Goal: Information Seeking & Learning: Learn about a topic

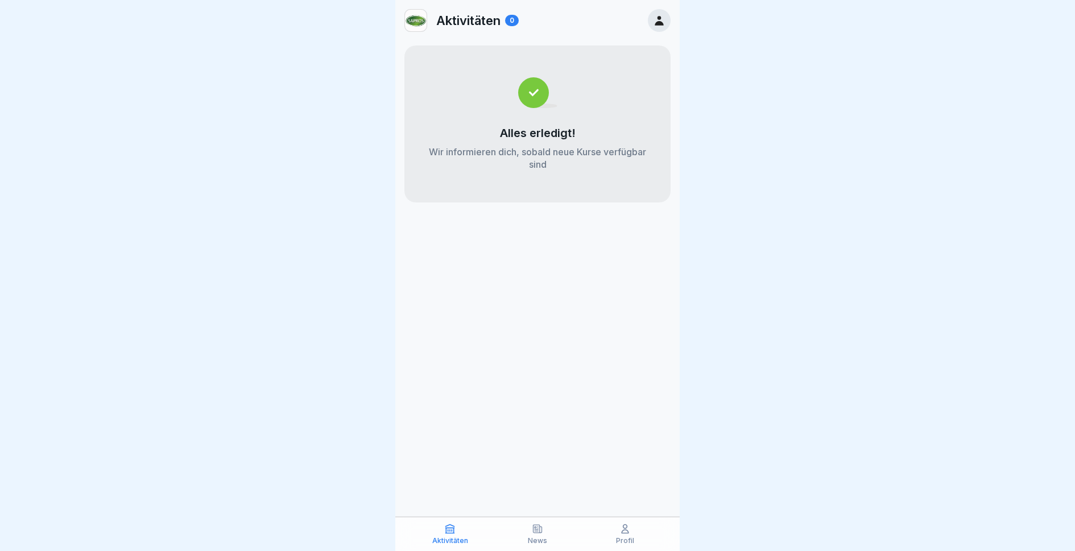
click at [531, 536] on div "News" at bounding box center [538, 534] width 82 height 22
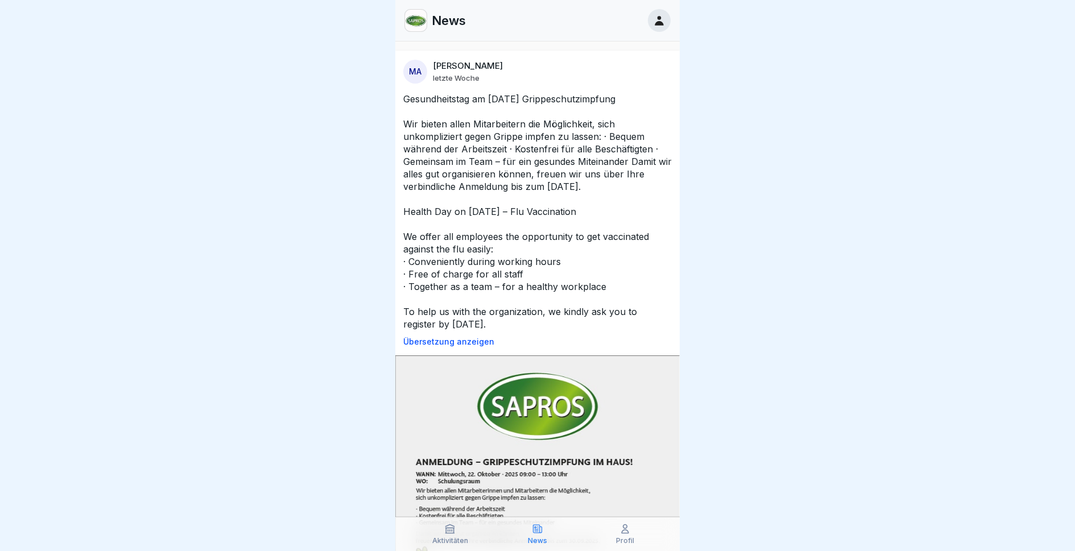
click at [456, 525] on div "Aktivitäten" at bounding box center [450, 534] width 82 height 22
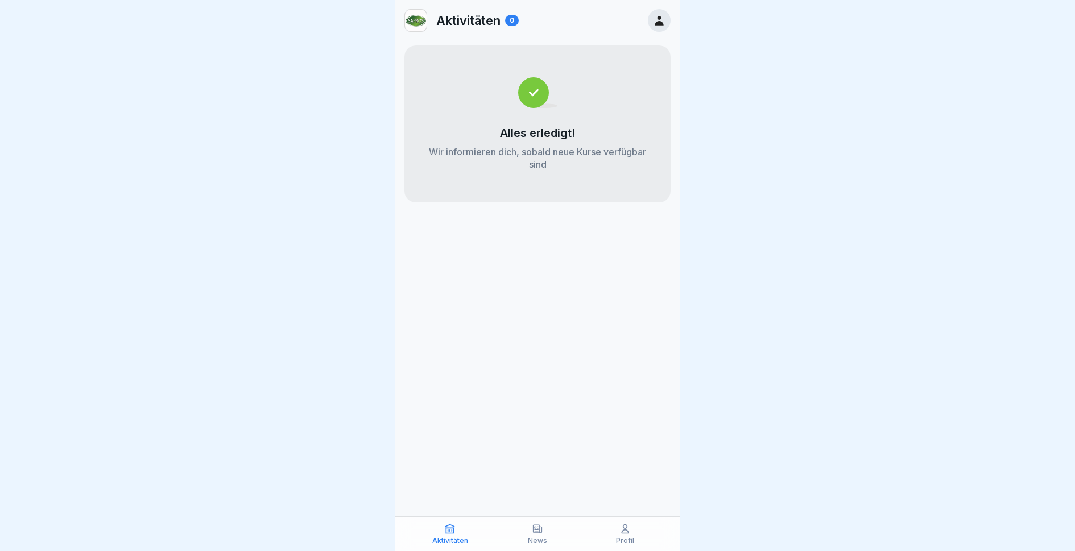
click at [551, 524] on div "News" at bounding box center [538, 534] width 82 height 22
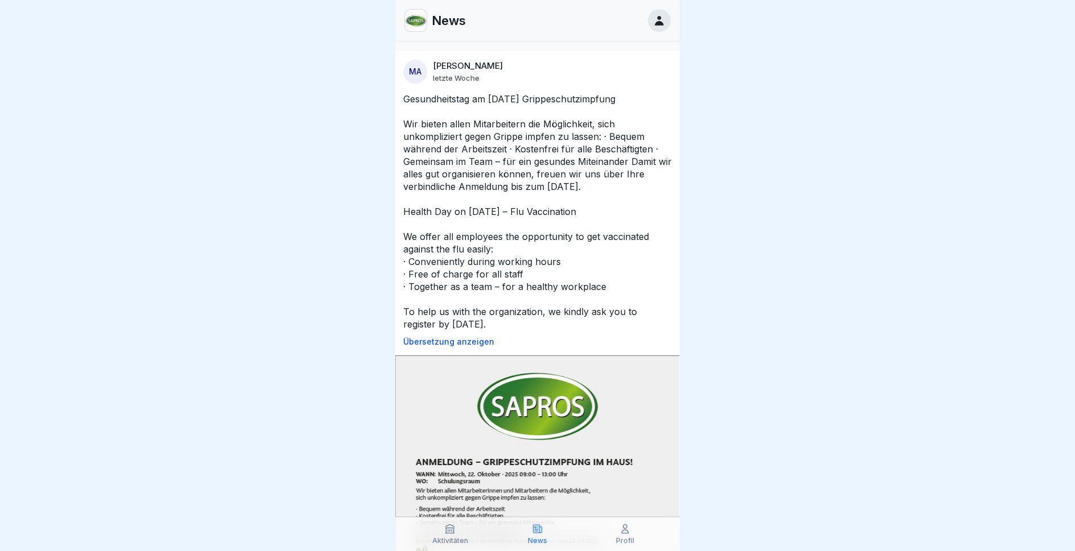
click at [631, 535] on div "Profil" at bounding box center [625, 534] width 82 height 22
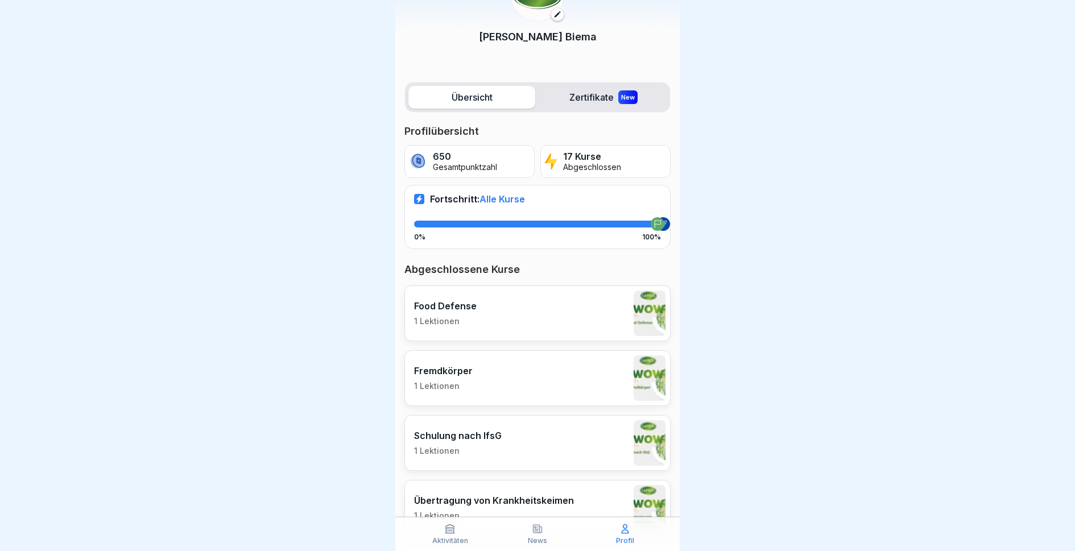
scroll to position [83, 0]
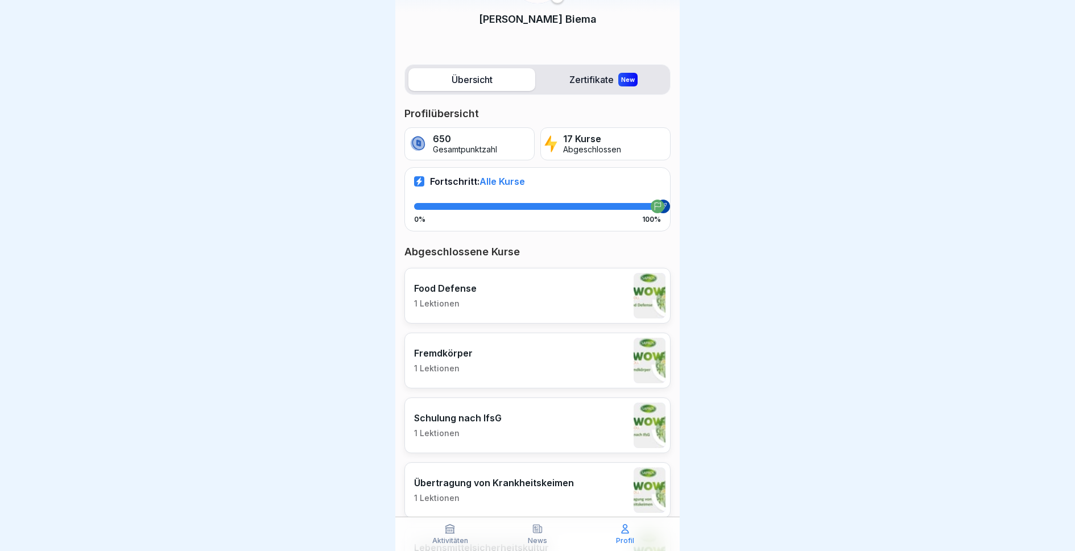
click at [532, 309] on div "Food Defense 1 Lektionen" at bounding box center [537, 296] width 266 height 56
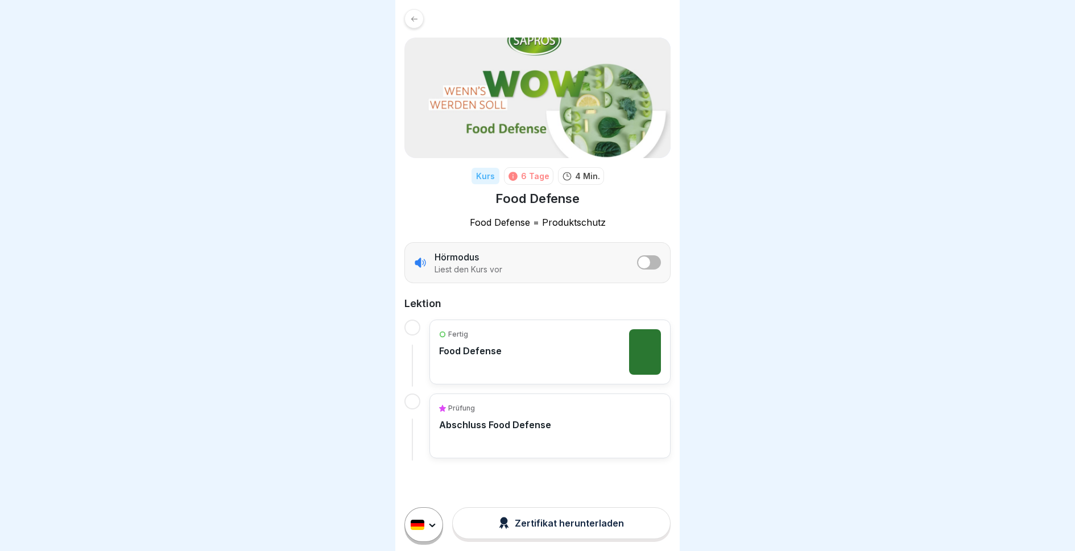
click at [535, 360] on div "Fertig Food Defense" at bounding box center [550, 352] width 222 height 46
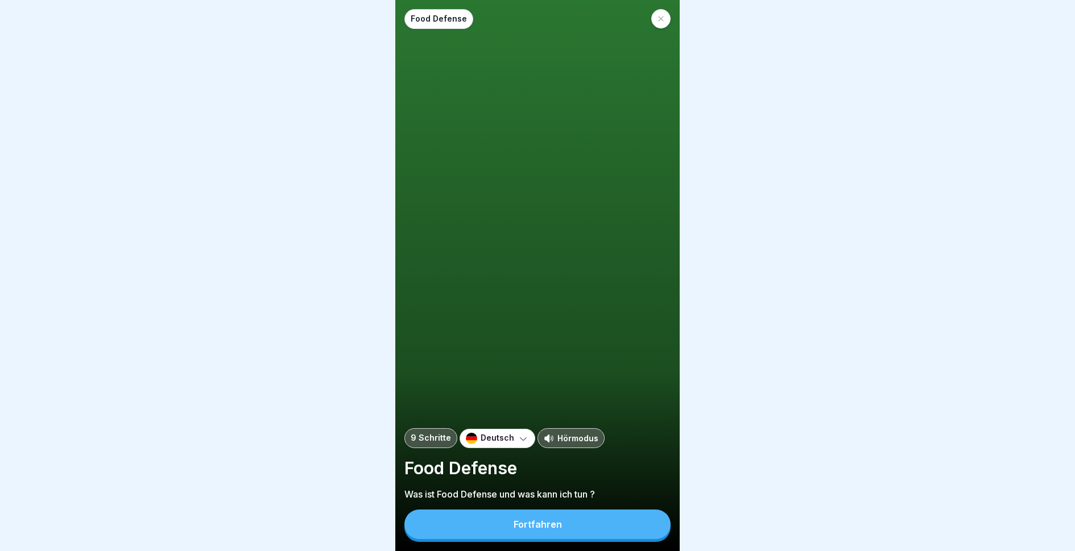
click at [538, 536] on button "Fortfahren" at bounding box center [537, 525] width 266 height 30
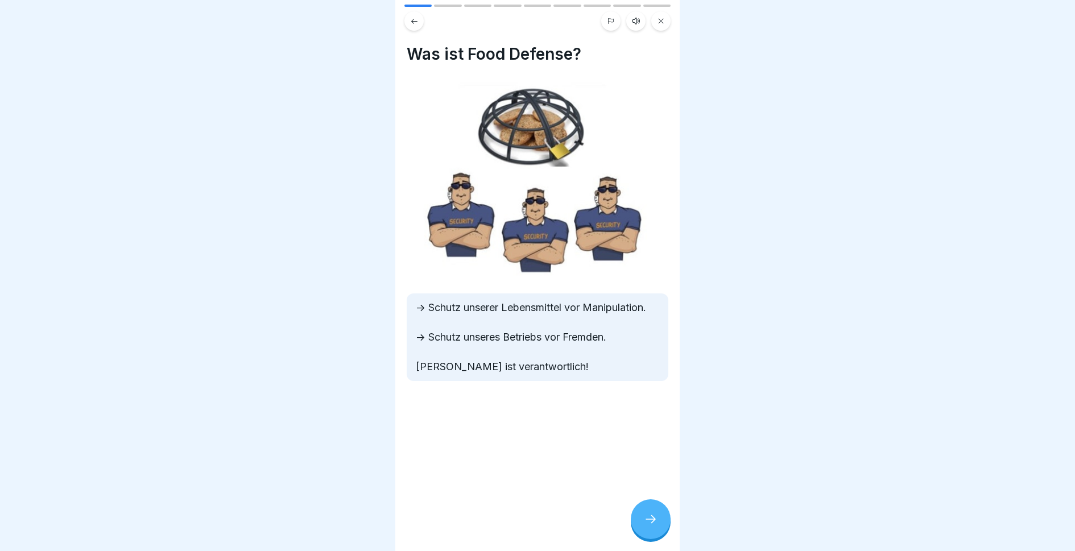
click at [648, 519] on icon at bounding box center [651, 520] width 14 height 14
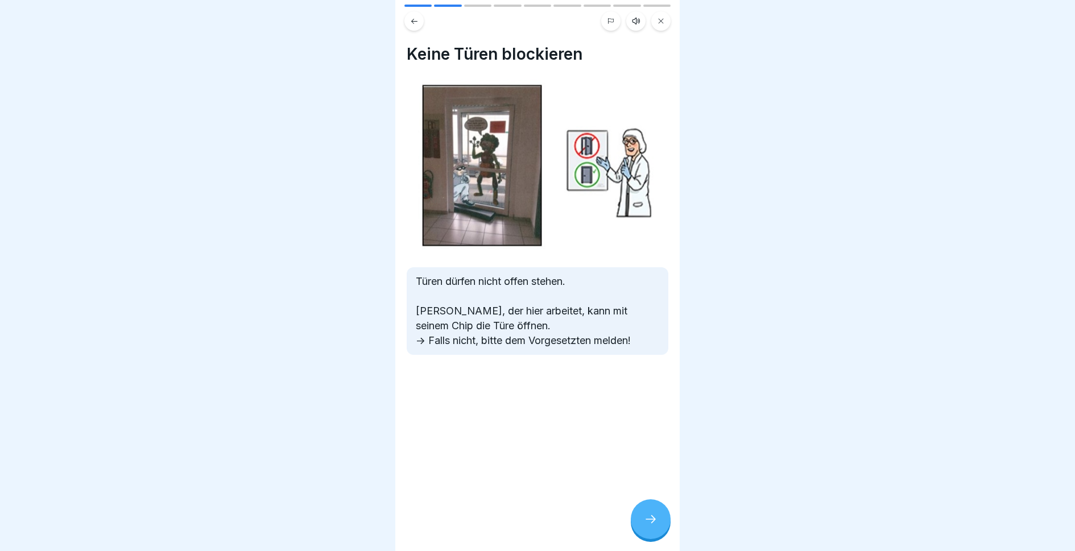
click at [648, 519] on icon at bounding box center [651, 520] width 14 height 14
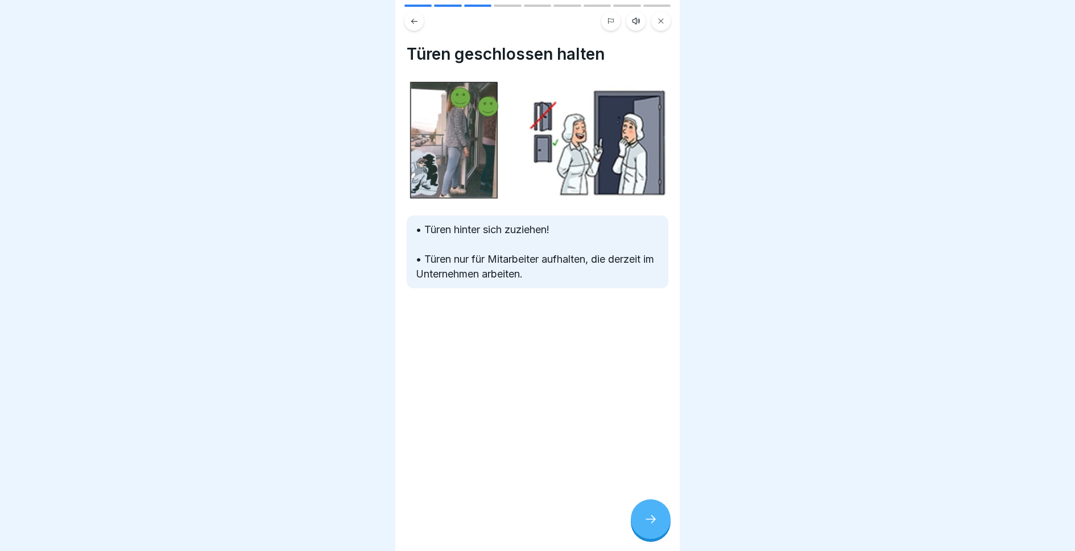
click at [648, 519] on icon at bounding box center [651, 520] width 14 height 14
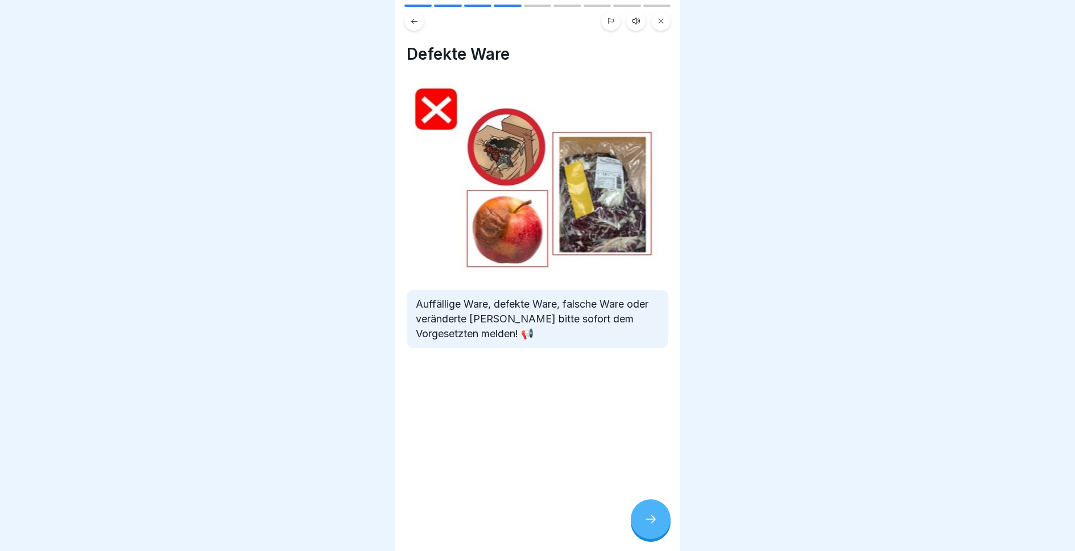
click at [648, 519] on icon at bounding box center [651, 520] width 14 height 14
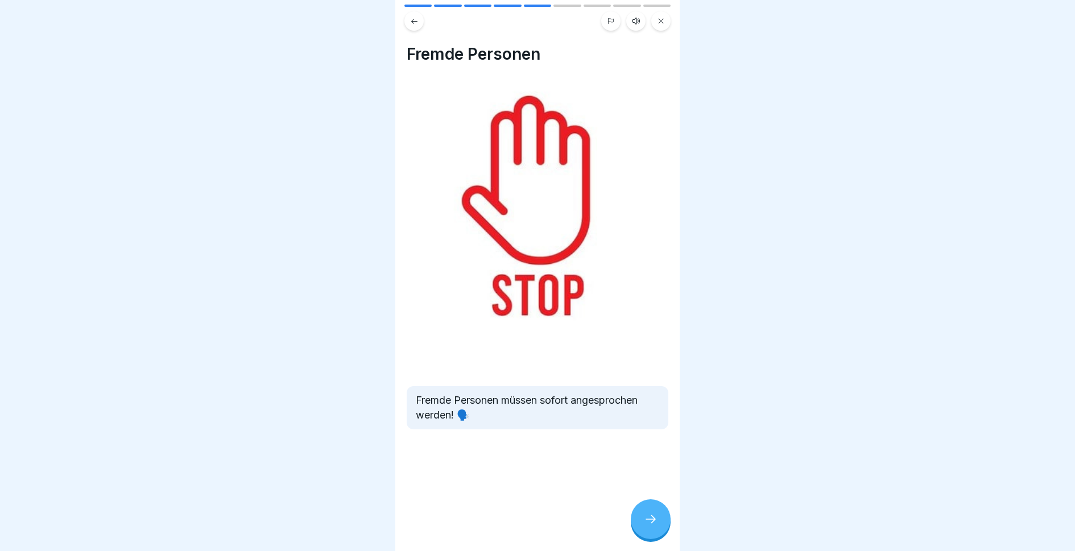
click at [648, 519] on icon at bounding box center [651, 520] width 14 height 14
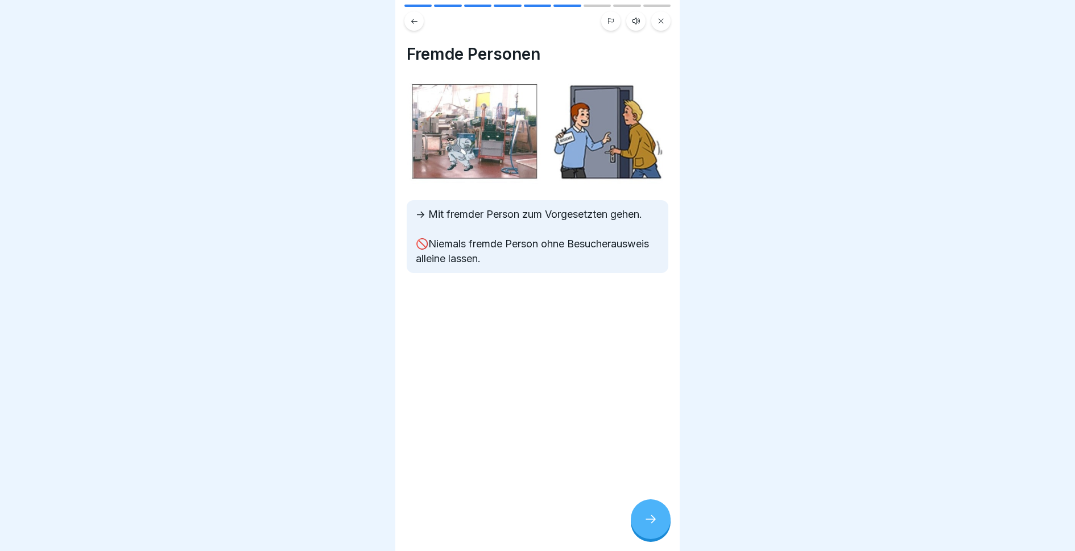
click at [648, 519] on icon at bounding box center [651, 520] width 14 height 14
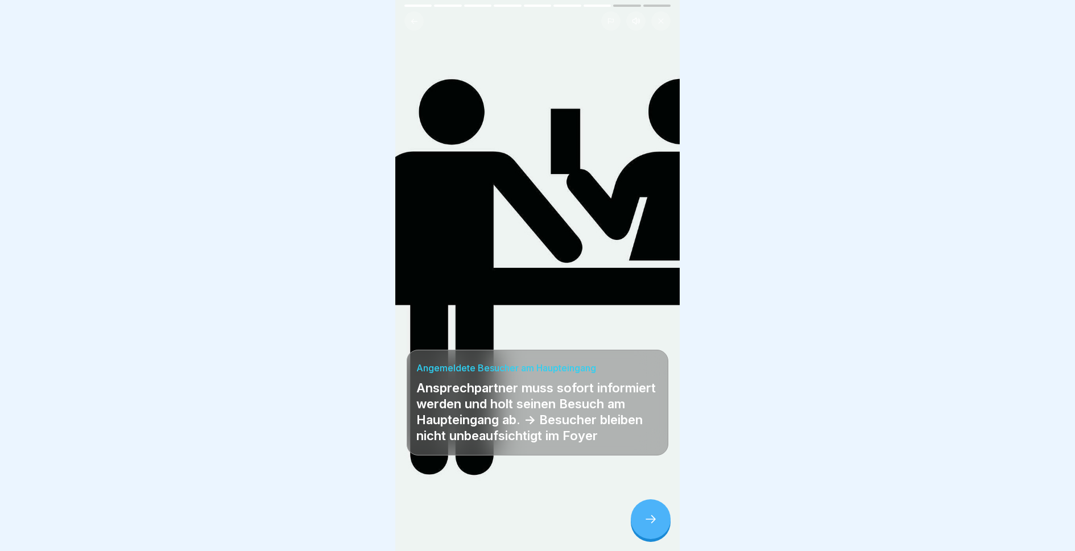
click at [648, 519] on icon at bounding box center [651, 520] width 14 height 14
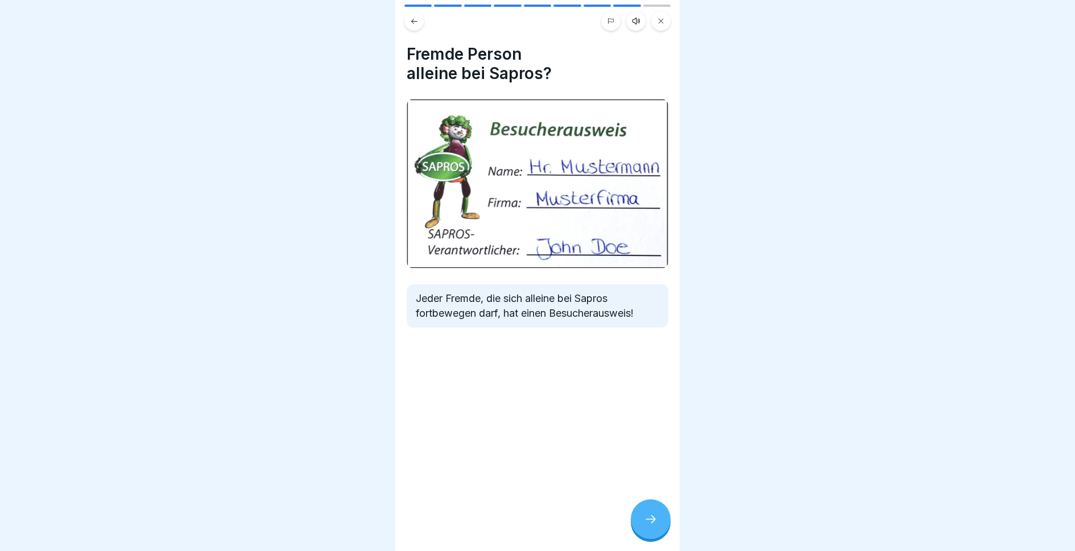
click at [648, 519] on icon at bounding box center [651, 520] width 14 height 14
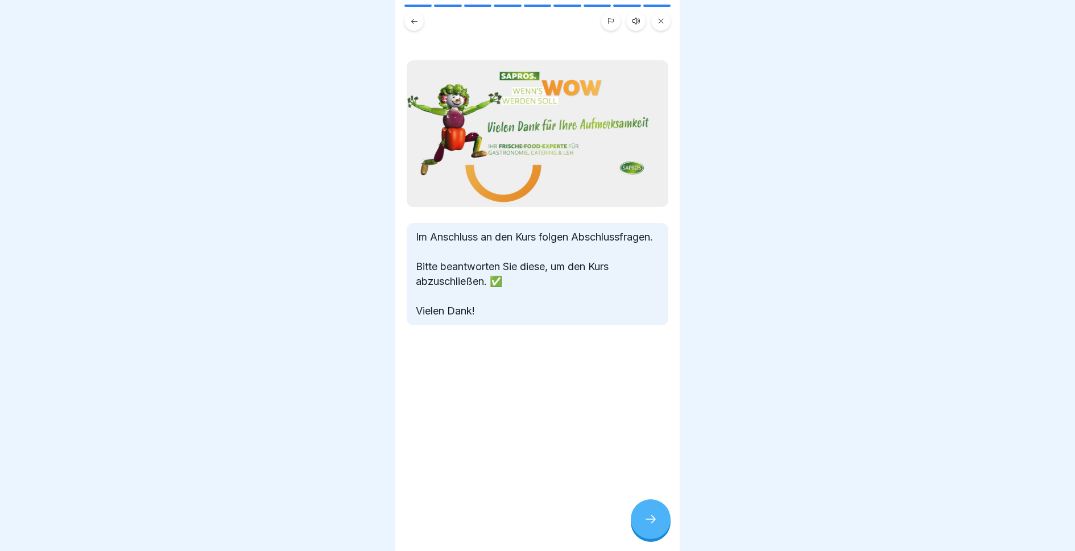
click at [648, 519] on icon at bounding box center [651, 520] width 14 height 14
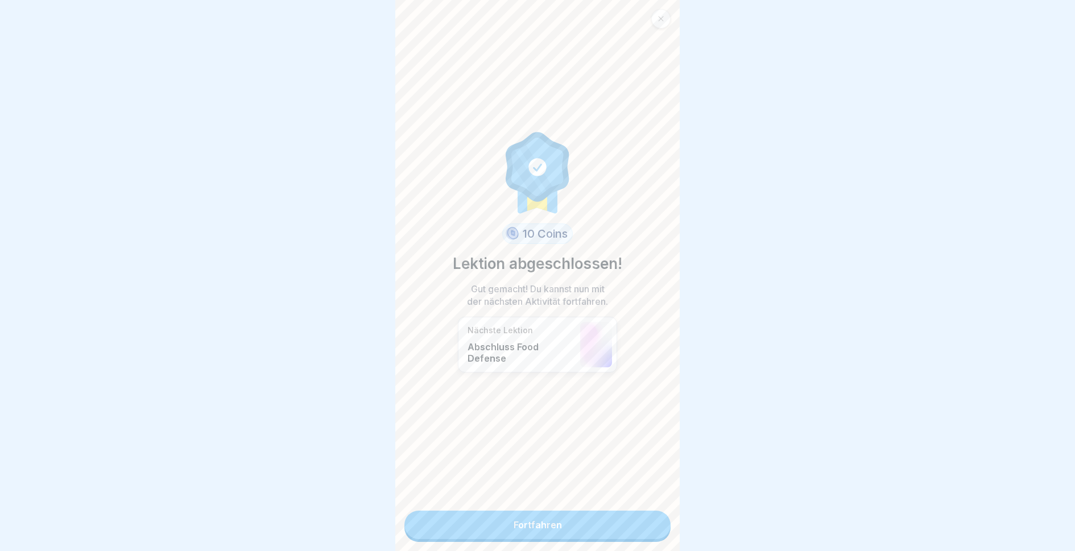
click at [648, 519] on link "Fortfahren" at bounding box center [537, 525] width 266 height 28
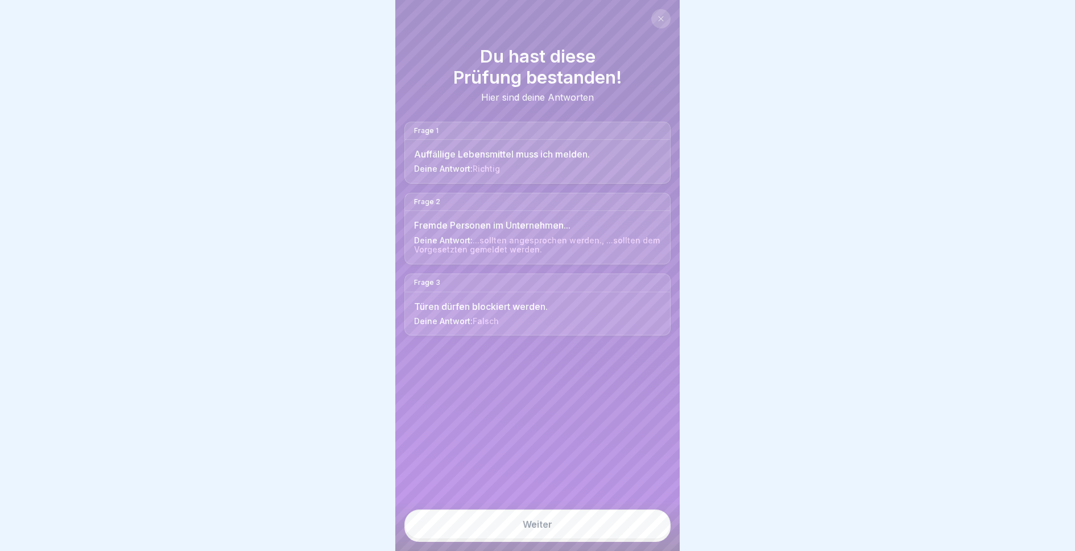
click at [576, 528] on link "Weiter" at bounding box center [537, 525] width 266 height 30
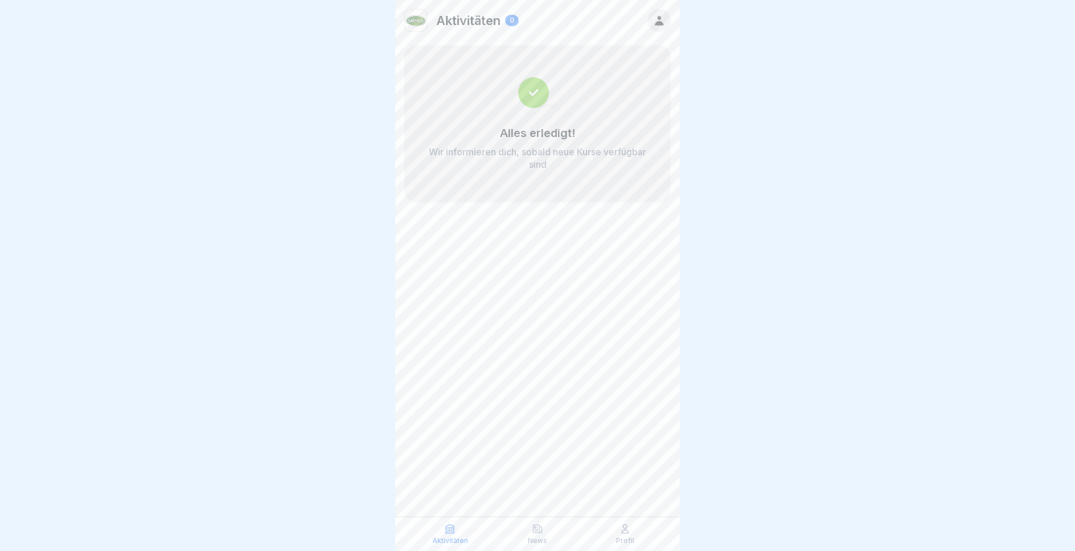
click at [625, 530] on icon at bounding box center [625, 528] width 11 height 11
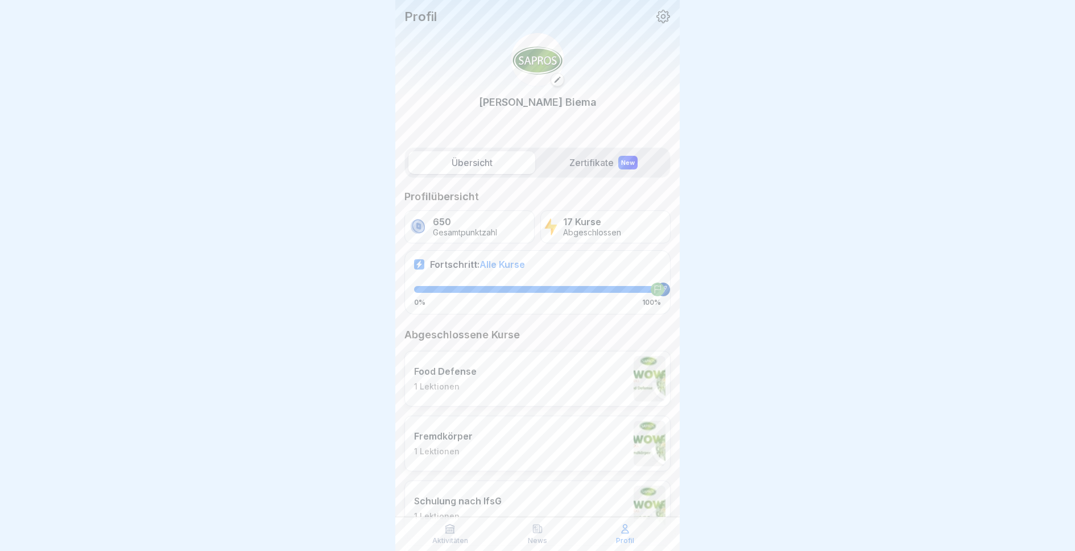
click at [587, 165] on label "Zertifikate New" at bounding box center [603, 162] width 127 height 23
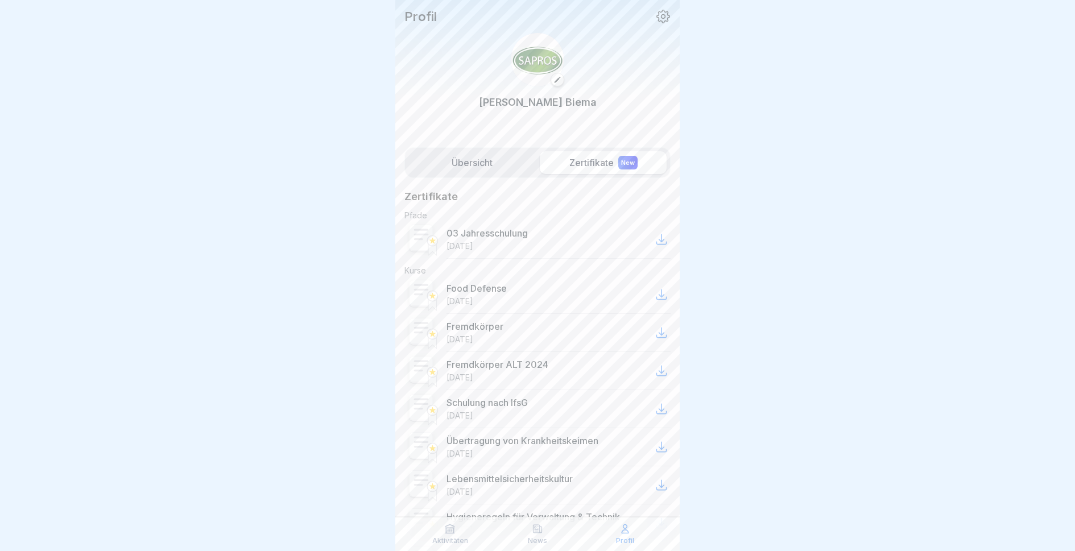
click at [499, 167] on label "Übersicht" at bounding box center [471, 162] width 127 height 23
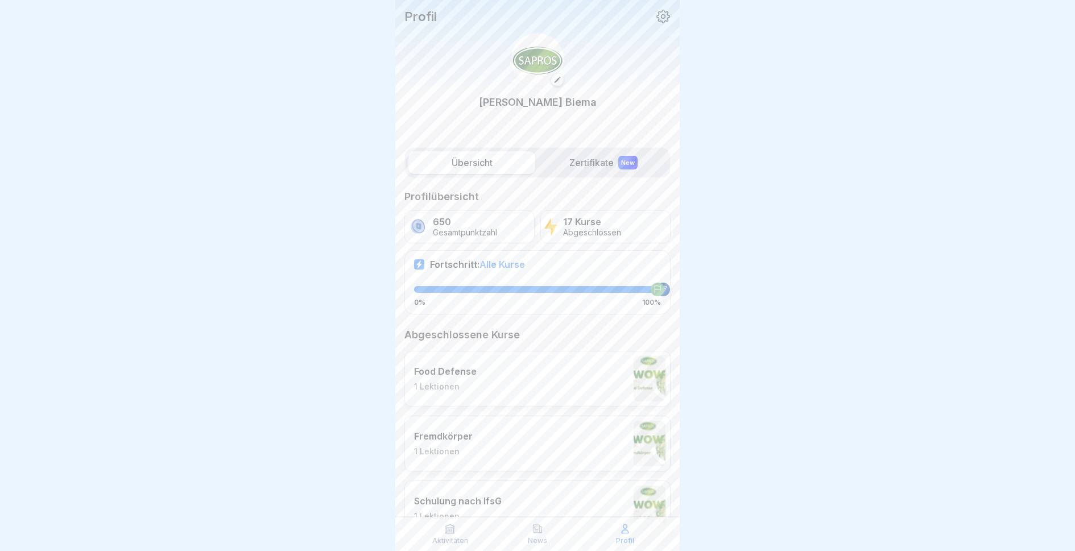
click at [660, 377] on img at bounding box center [650, 379] width 32 height 46
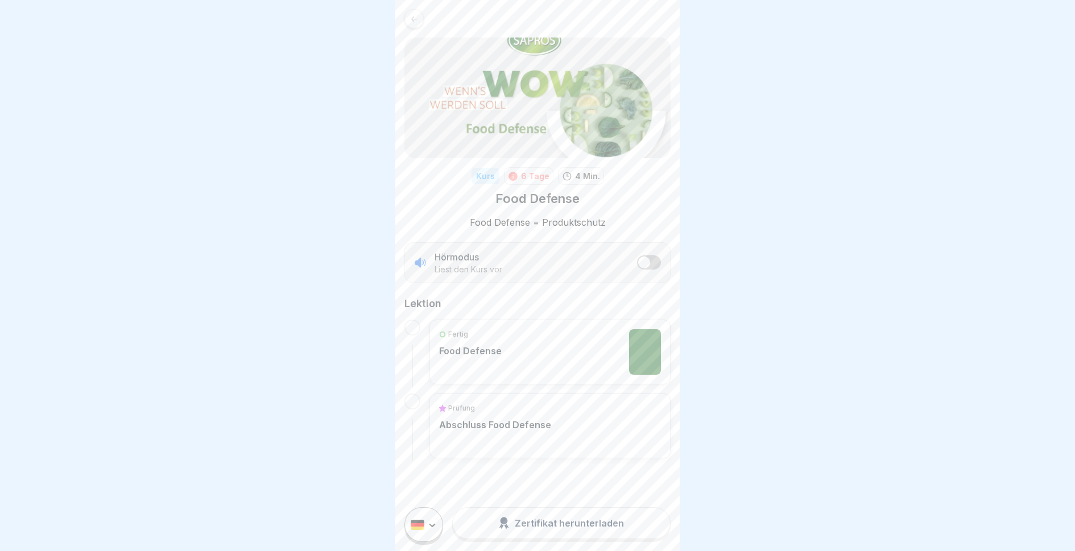
click at [568, 428] on div "Prüfung Abschluss Food Defense" at bounding box center [550, 426] width 222 height 46
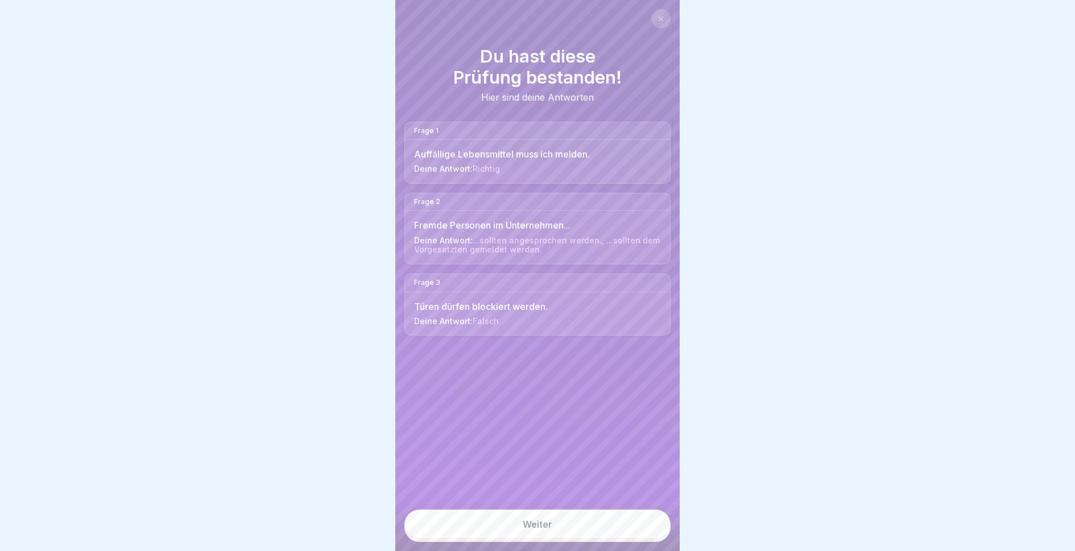
click at [536, 527] on link "Weiter" at bounding box center [537, 525] width 266 height 30
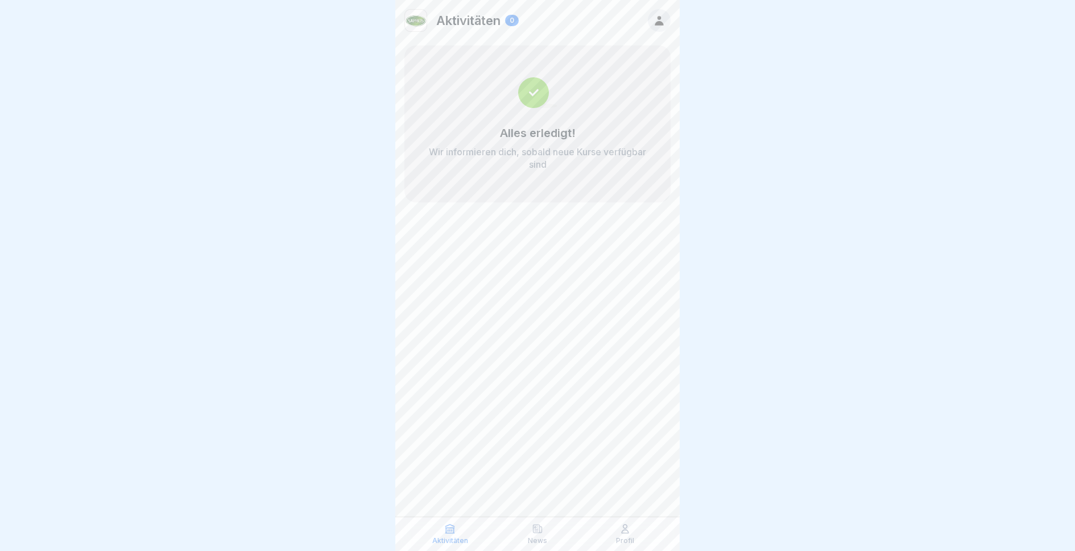
click at [636, 535] on div "Profil" at bounding box center [625, 534] width 82 height 22
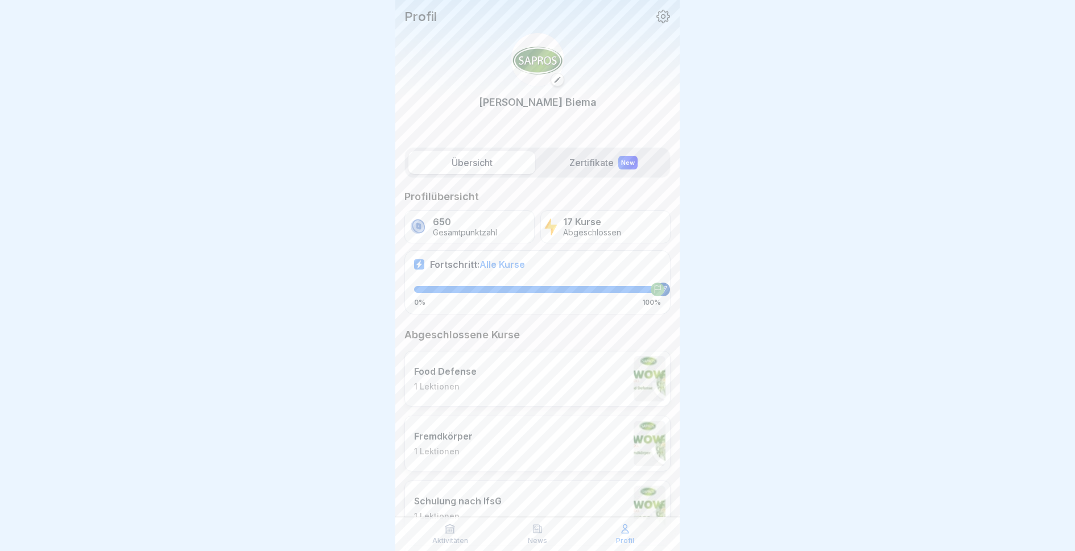
click at [615, 371] on div "Food Defense 1 Lektionen" at bounding box center [537, 379] width 266 height 56
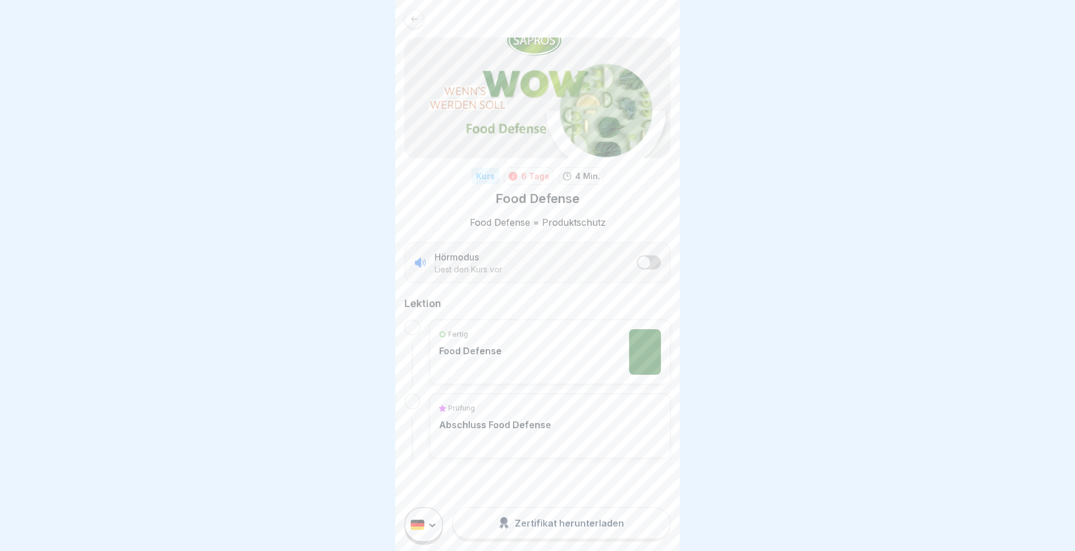
click at [615, 371] on div "Fertig Food Defense" at bounding box center [550, 352] width 222 height 46
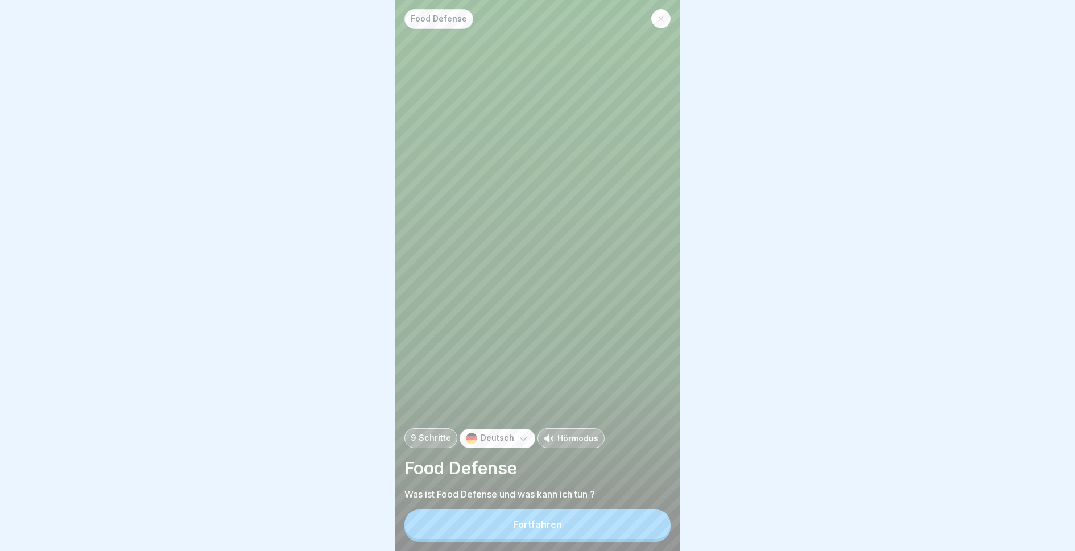
click at [527, 527] on div "Fortfahren" at bounding box center [538, 524] width 48 height 10
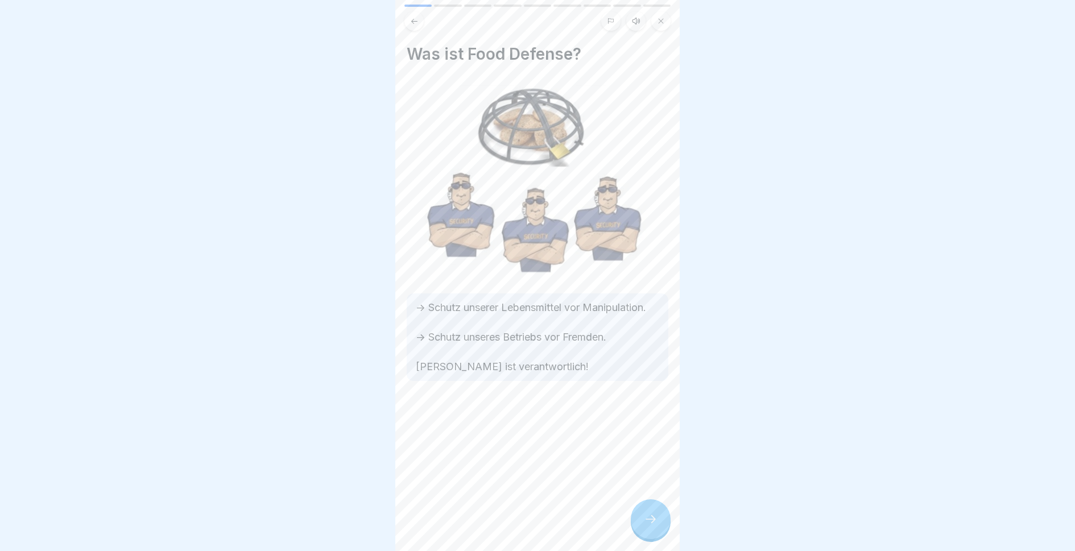
click at [641, 527] on div at bounding box center [651, 519] width 40 height 40
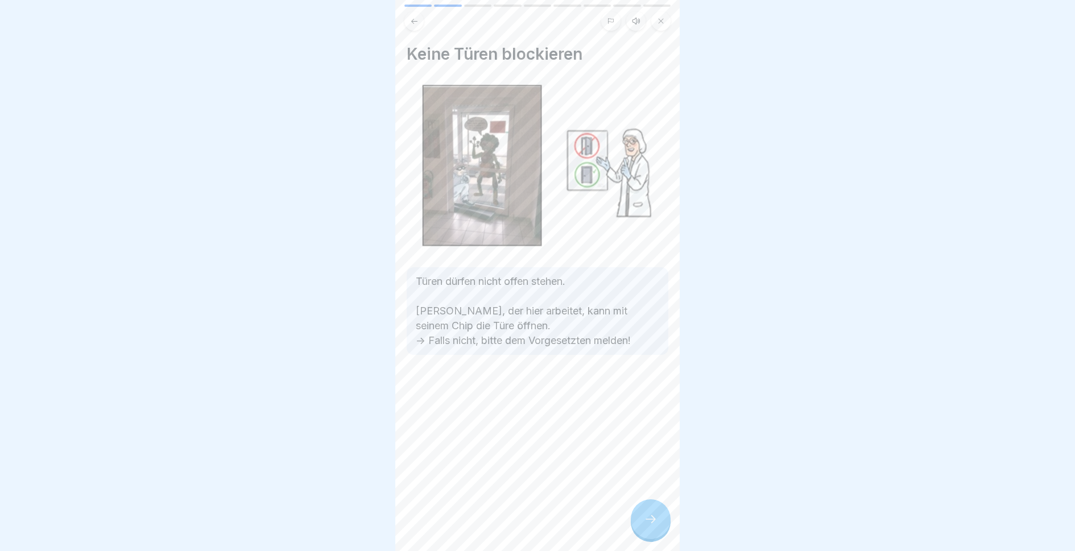
click at [641, 527] on div at bounding box center [651, 519] width 40 height 40
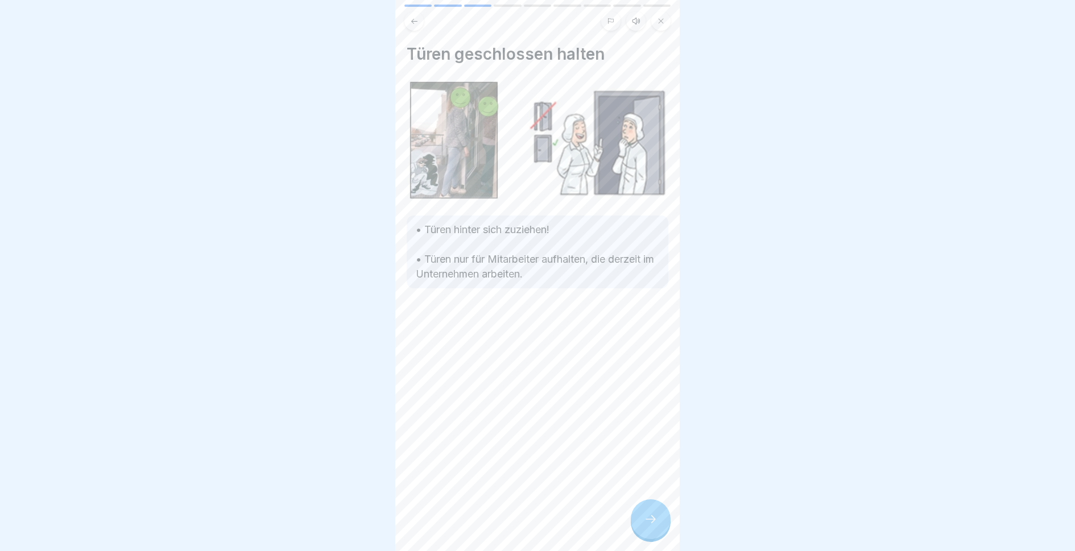
click at [641, 527] on div at bounding box center [651, 519] width 40 height 40
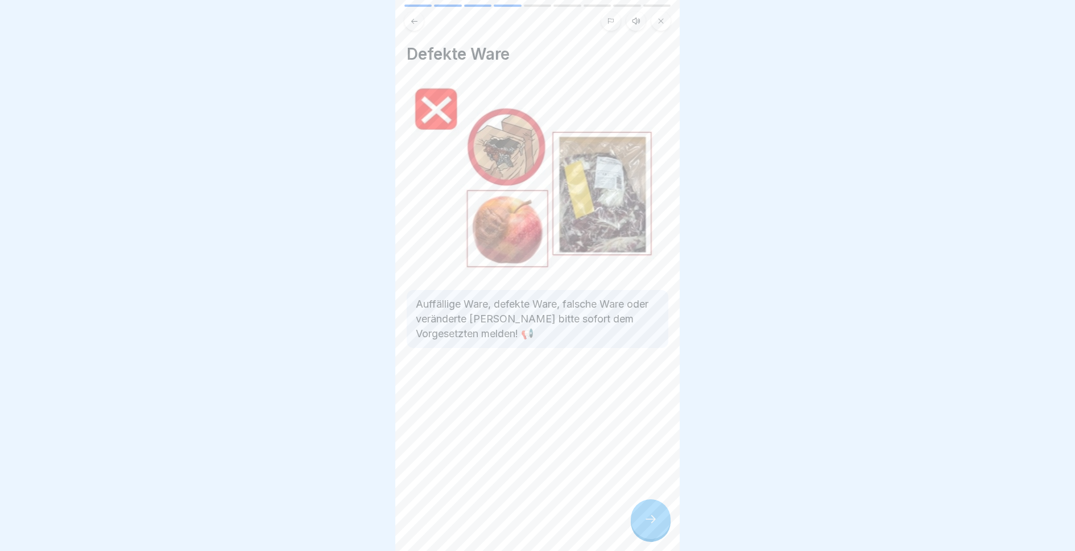
click at [641, 527] on div at bounding box center [651, 519] width 40 height 40
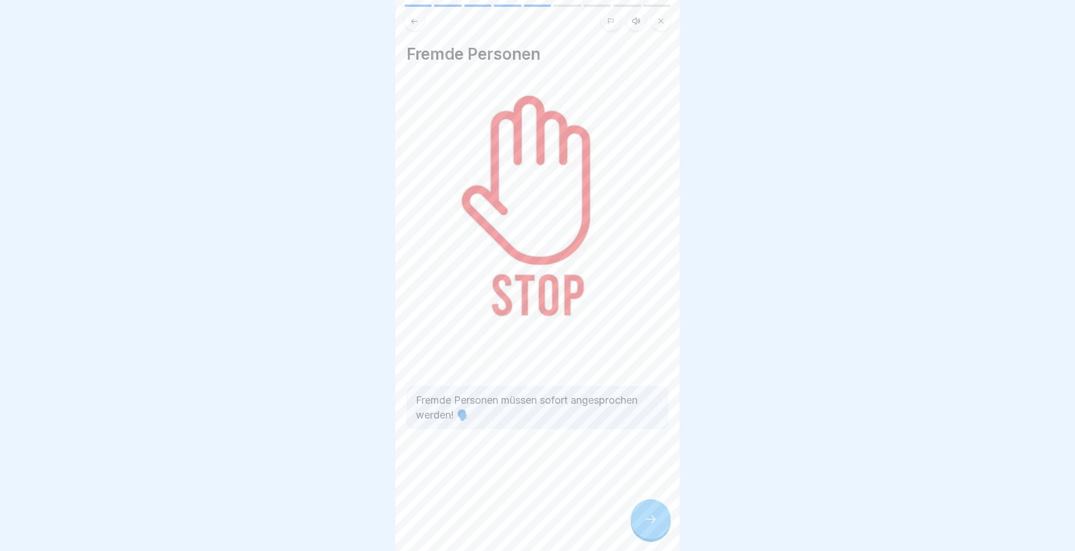
click at [641, 527] on div at bounding box center [651, 519] width 40 height 40
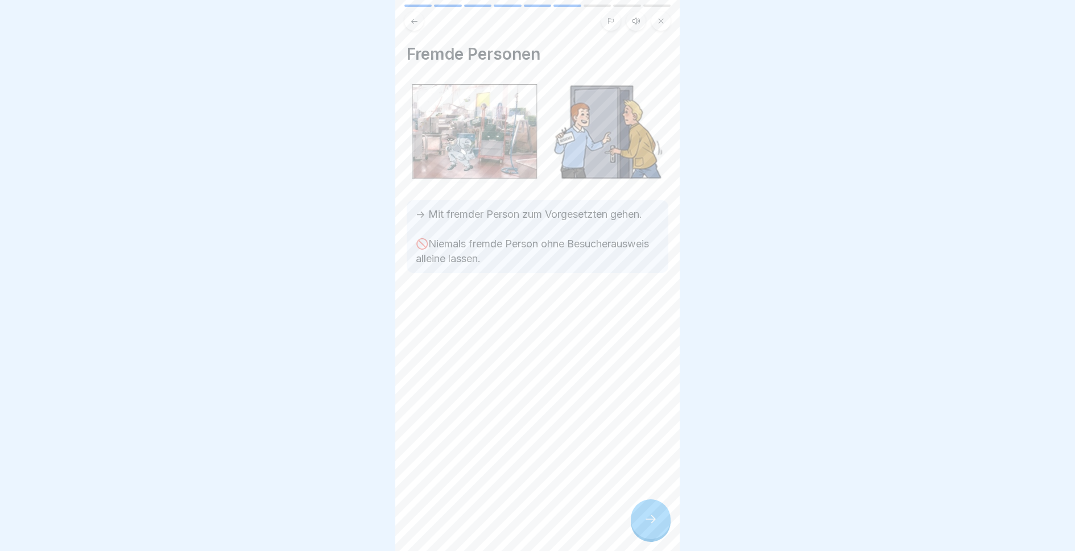
click at [641, 527] on div at bounding box center [651, 519] width 40 height 40
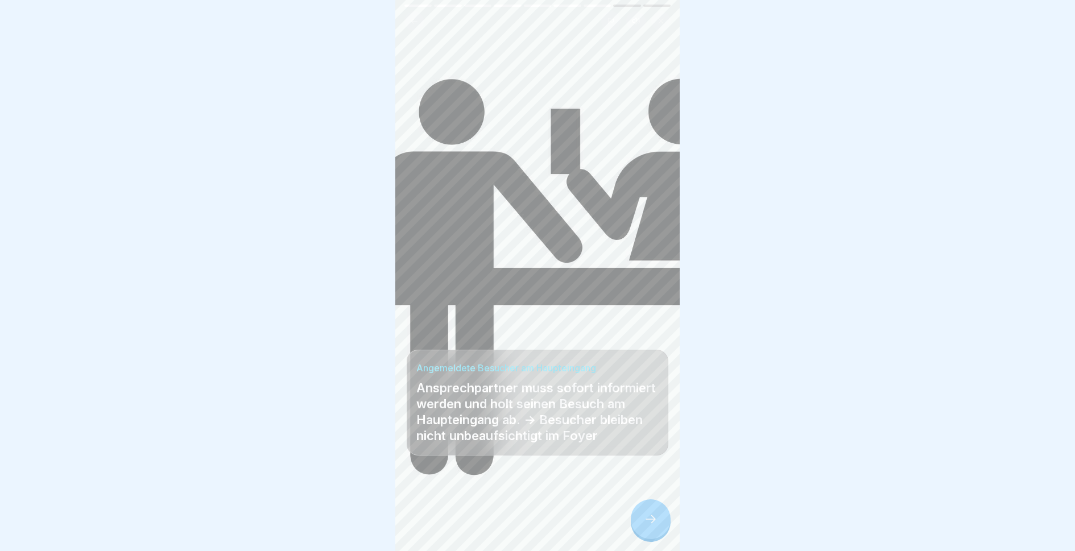
click at [641, 527] on div at bounding box center [651, 519] width 40 height 40
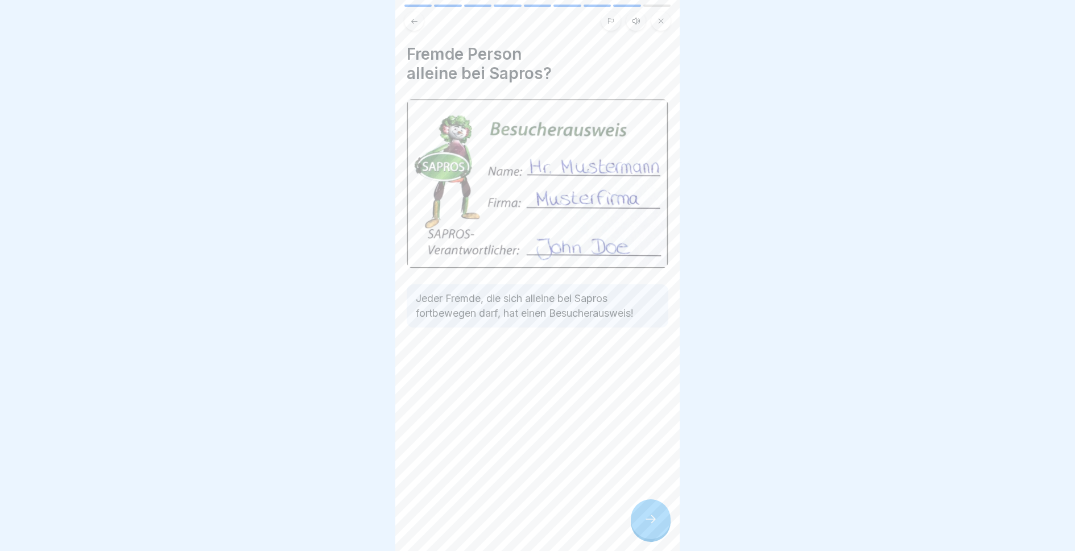
click at [641, 527] on div at bounding box center [651, 519] width 40 height 40
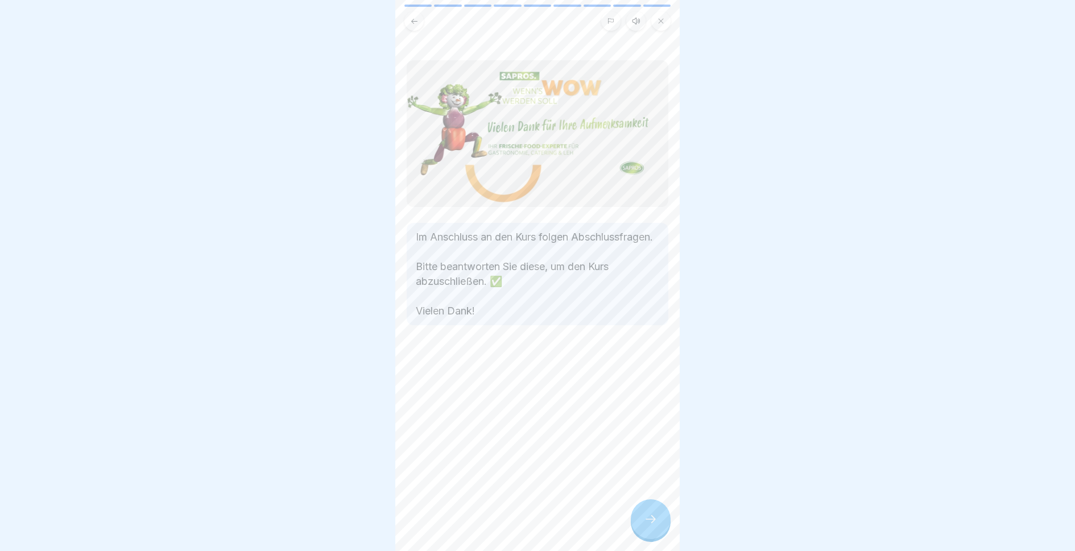
click at [641, 527] on div at bounding box center [651, 519] width 40 height 40
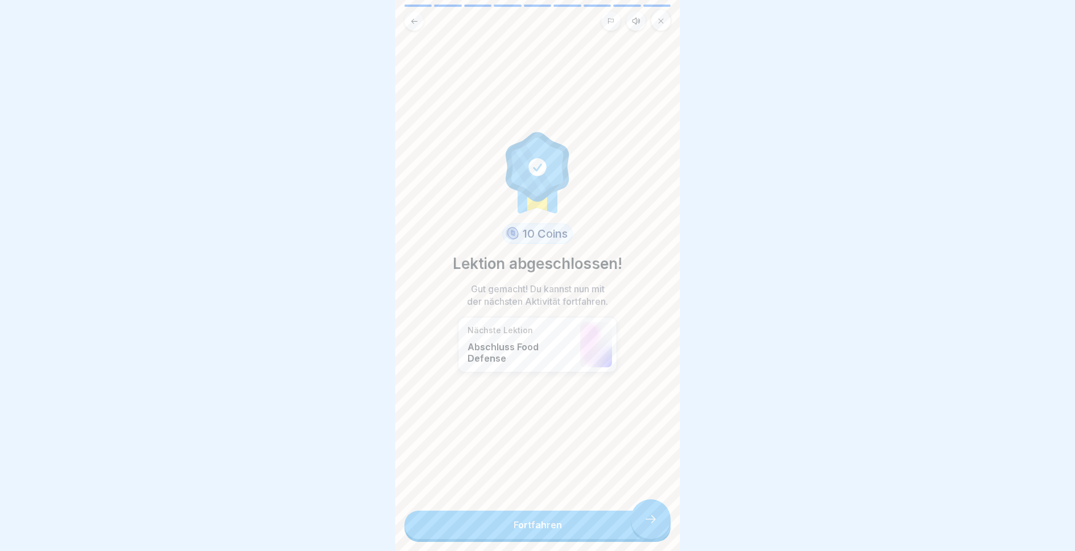
click at [641, 527] on link "Fortfahren" at bounding box center [537, 525] width 266 height 28
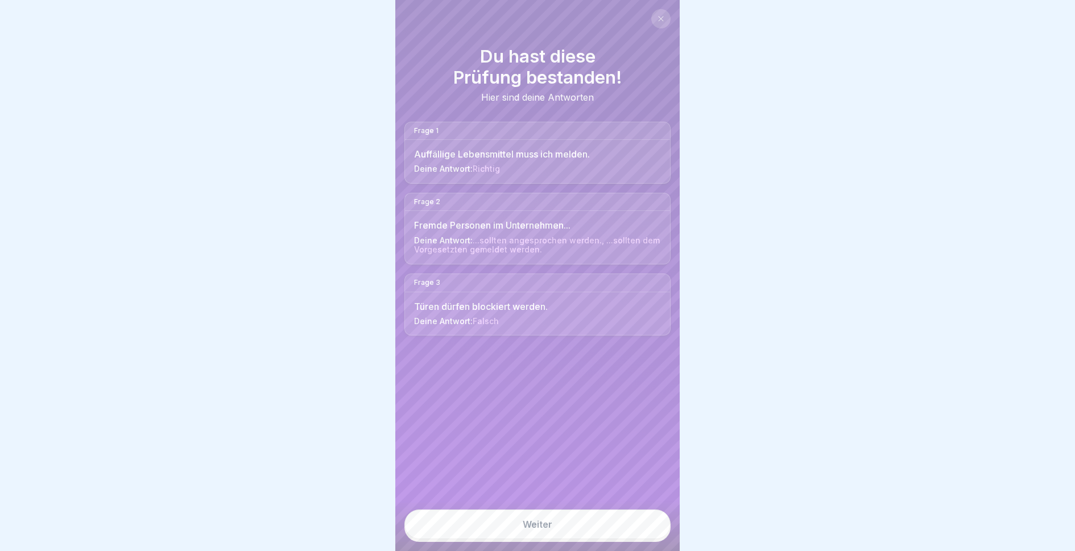
click at [656, 22] on button at bounding box center [660, 18] width 19 height 19
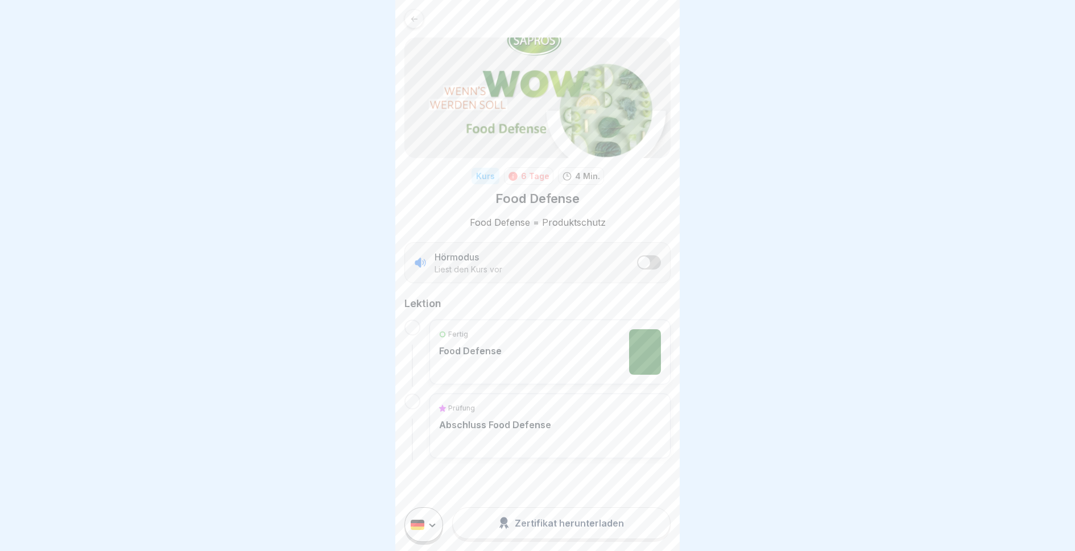
click at [424, 22] on link at bounding box center [537, 18] width 266 height 19
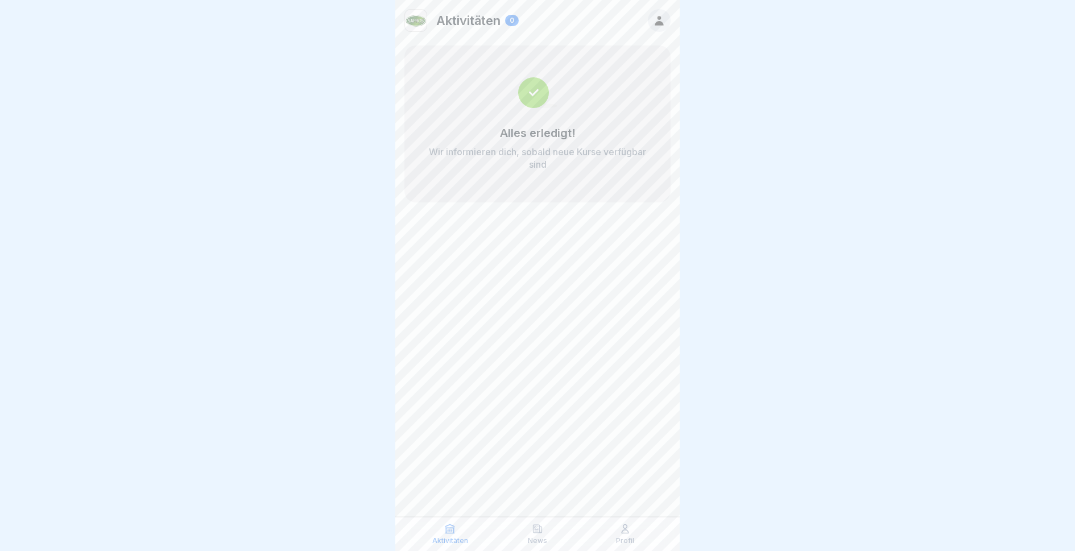
click at [496, 122] on div "Alles erledigt! Wir informieren dich, sobald neue Kurse verfügbar sind" at bounding box center [537, 124] width 266 height 157
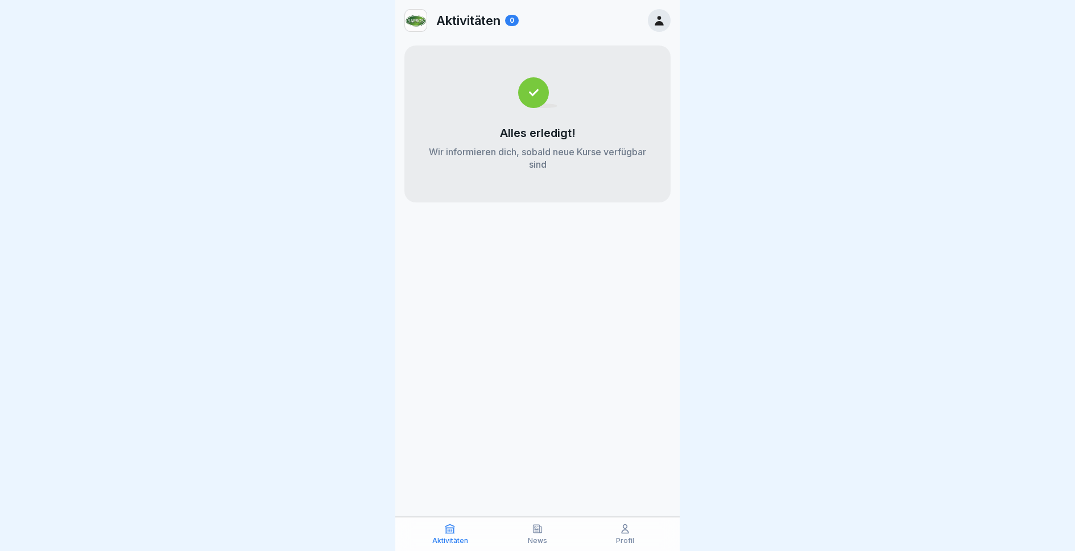
click at [638, 544] on div "Profil" at bounding box center [625, 534] width 82 height 22
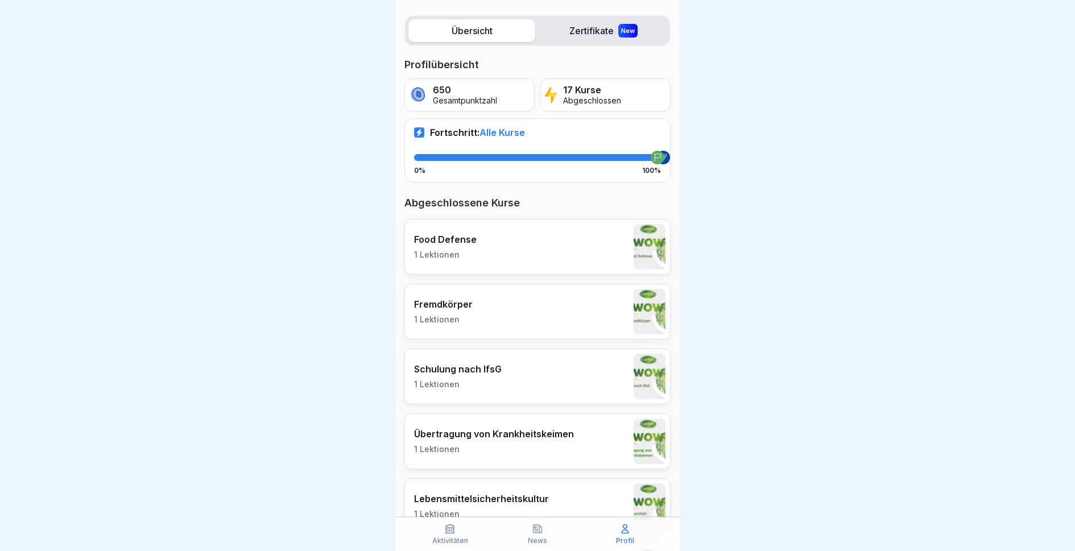
scroll to position [134, 0]
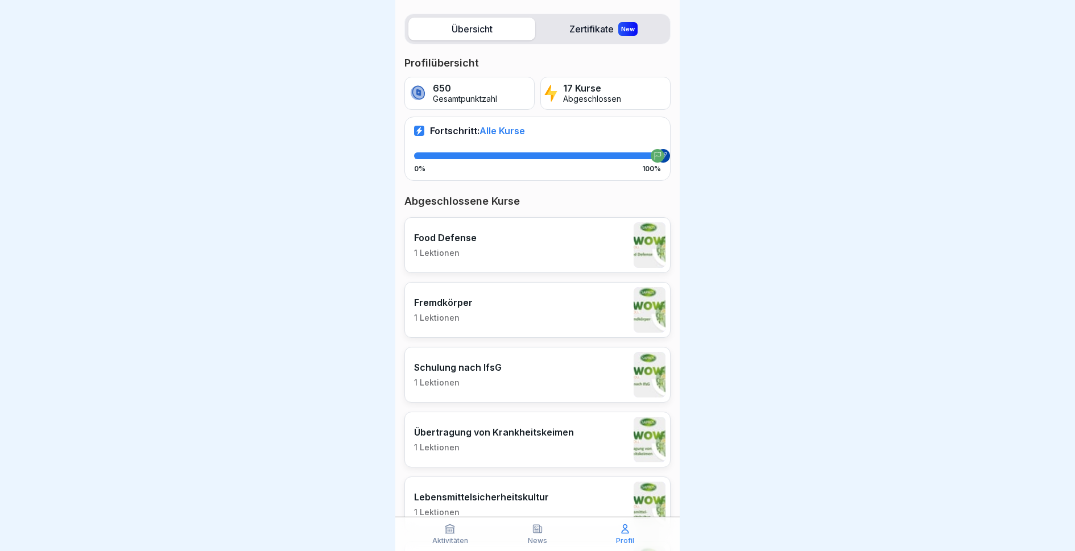
click at [610, 23] on label "Zertifikate New" at bounding box center [603, 29] width 127 height 23
